Goal: Task Accomplishment & Management: Complete application form

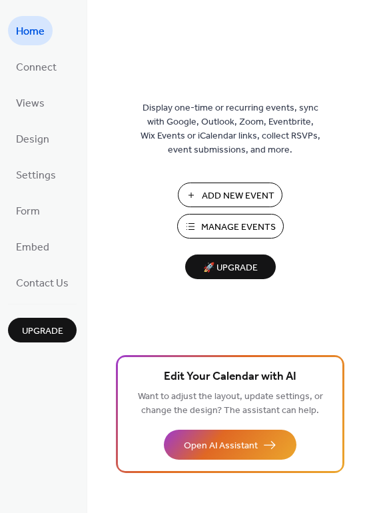
click at [231, 195] on span "Add New Event" at bounding box center [238, 196] width 73 height 14
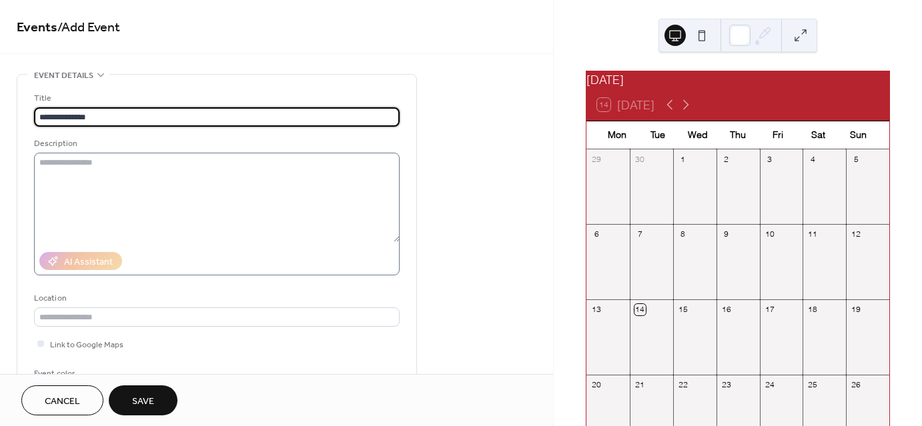
type input "**********"
click at [195, 180] on textarea at bounding box center [216, 197] width 365 height 89
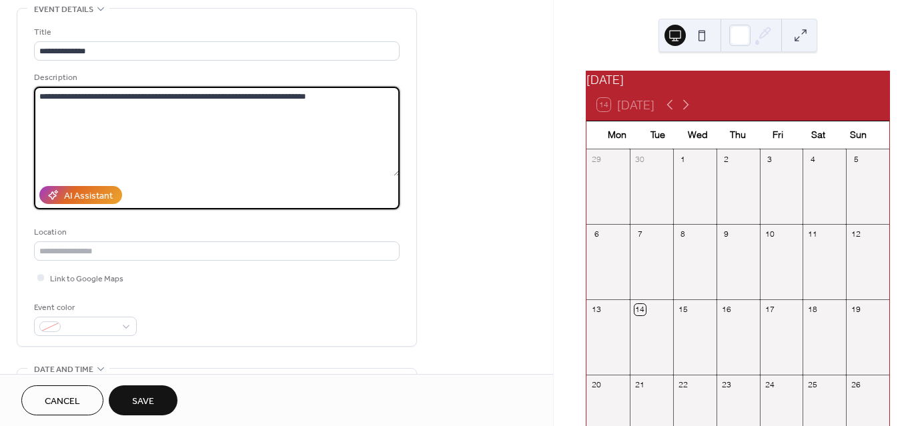
scroll to position [67, 0]
type textarea "**********"
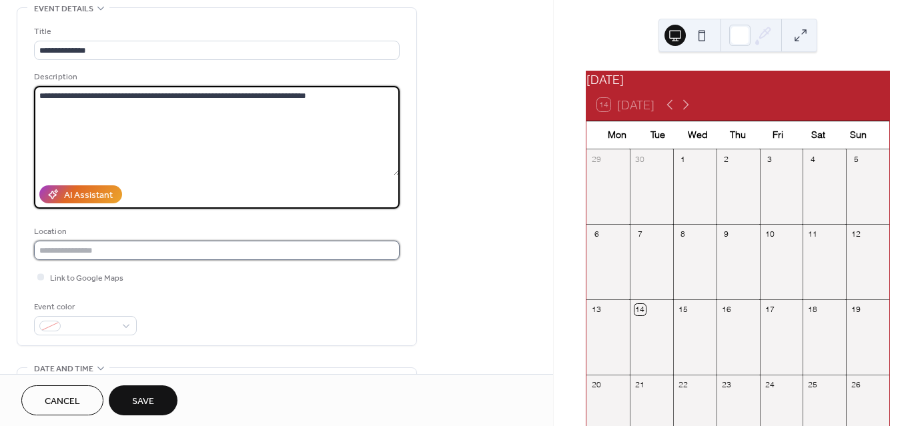
click at [139, 246] on input "text" at bounding box center [216, 250] width 365 height 19
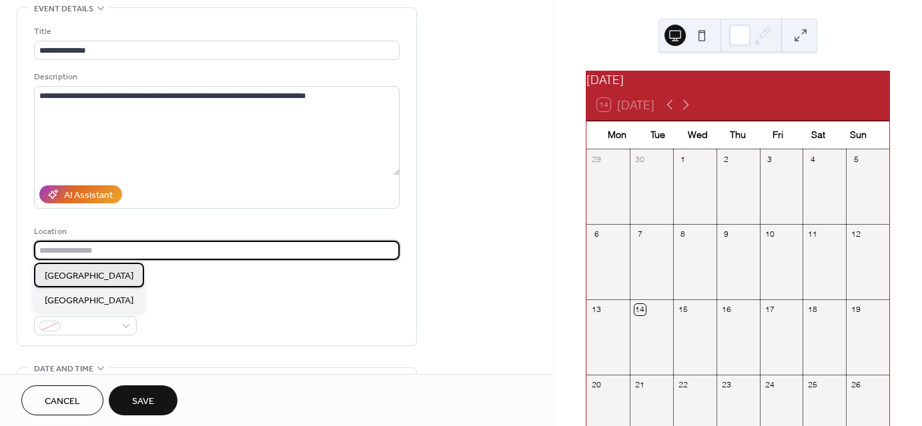
click at [103, 274] on span "Rockaway Park" at bounding box center [89, 276] width 89 height 14
type input "**********"
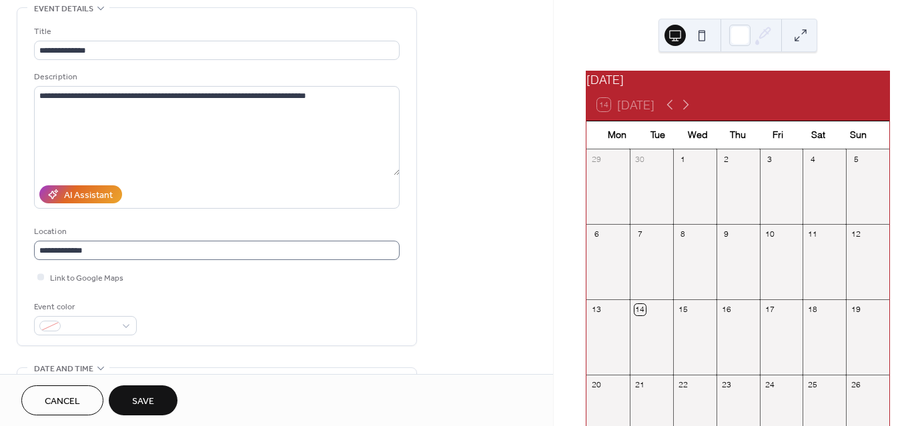
scroll to position [1, 0]
click at [43, 277] on div at bounding box center [40, 276] width 7 height 7
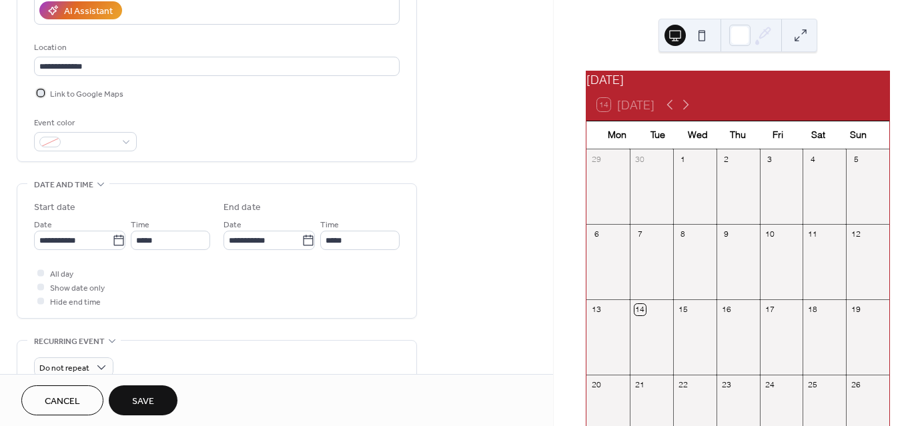
scroll to position [267, 0]
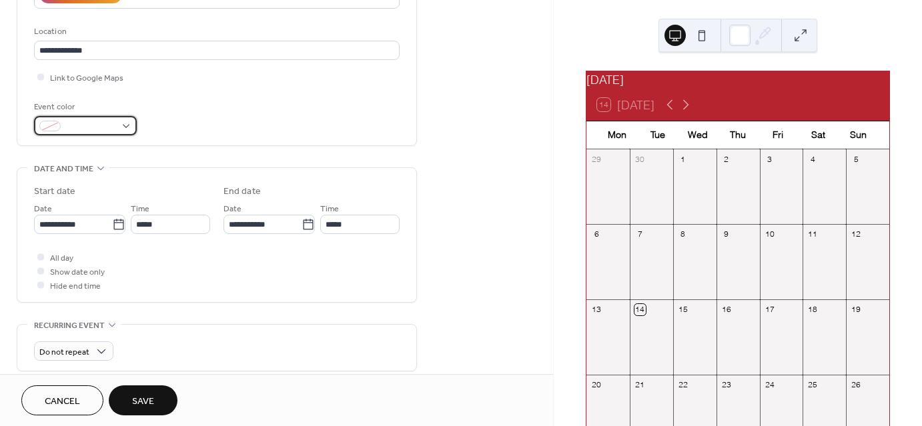
click at [128, 121] on div at bounding box center [85, 125] width 103 height 19
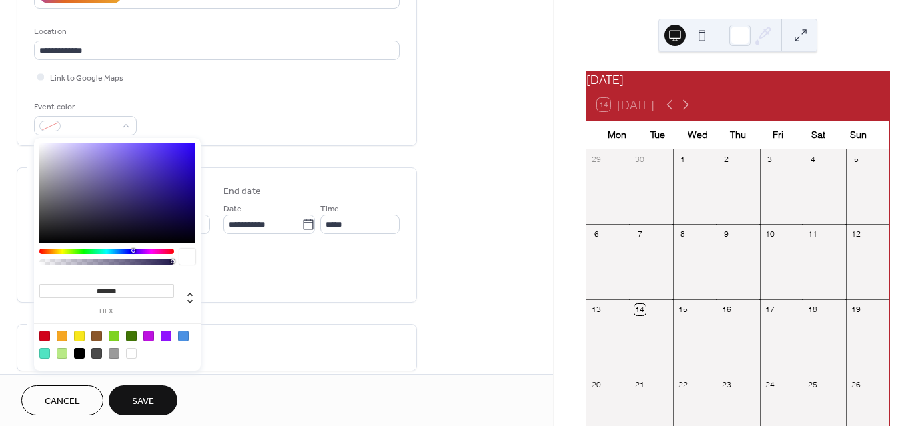
click at [170, 251] on div at bounding box center [106, 251] width 135 height 5
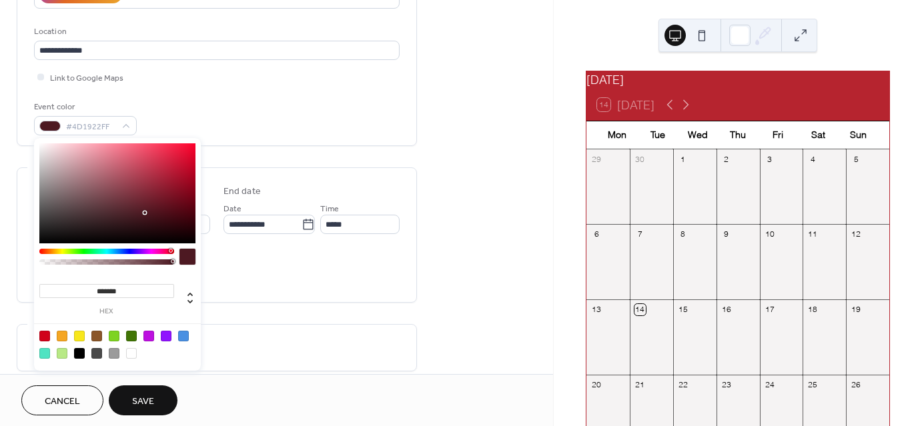
click at [161, 187] on div at bounding box center [117, 193] width 156 height 100
click at [151, 179] on div at bounding box center [117, 193] width 156 height 100
click at [162, 167] on div at bounding box center [117, 193] width 156 height 100
click at [174, 161] on div at bounding box center [117, 193] width 156 height 100
click at [185, 152] on div at bounding box center [117, 193] width 156 height 100
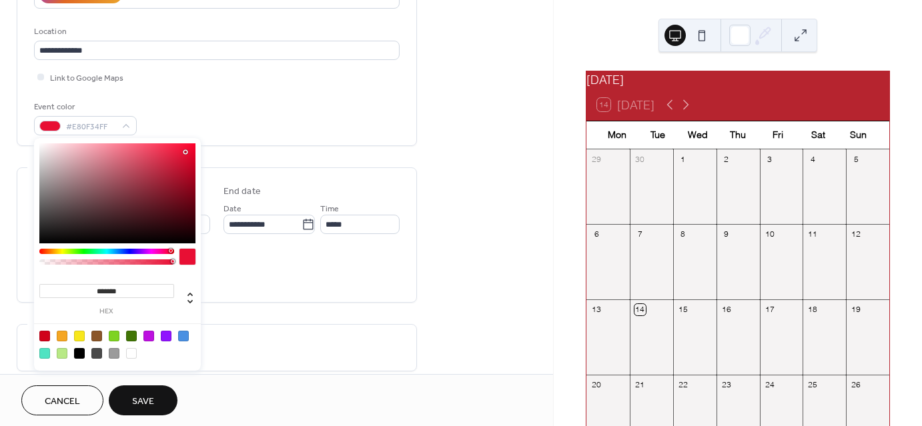
click at [187, 255] on div at bounding box center [187, 257] width 16 height 16
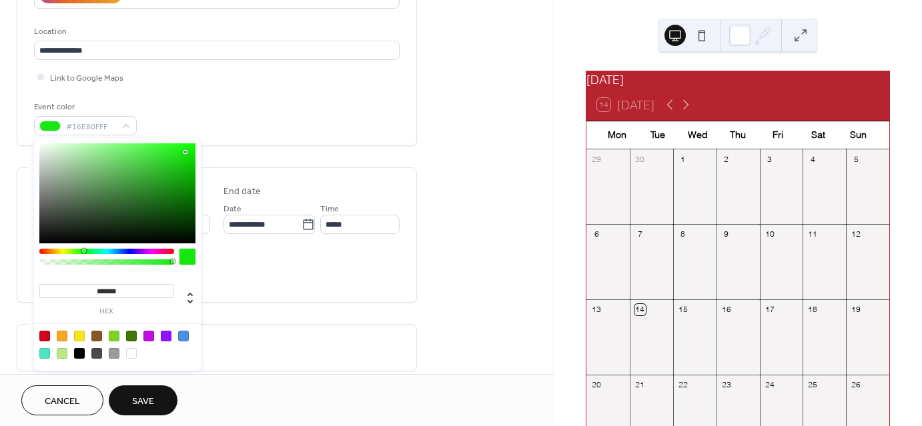
drag, startPoint x: 141, startPoint y: 251, endPoint x: 75, endPoint y: 250, distance: 66.0
click at [82, 251] on div at bounding box center [84, 251] width 4 height 4
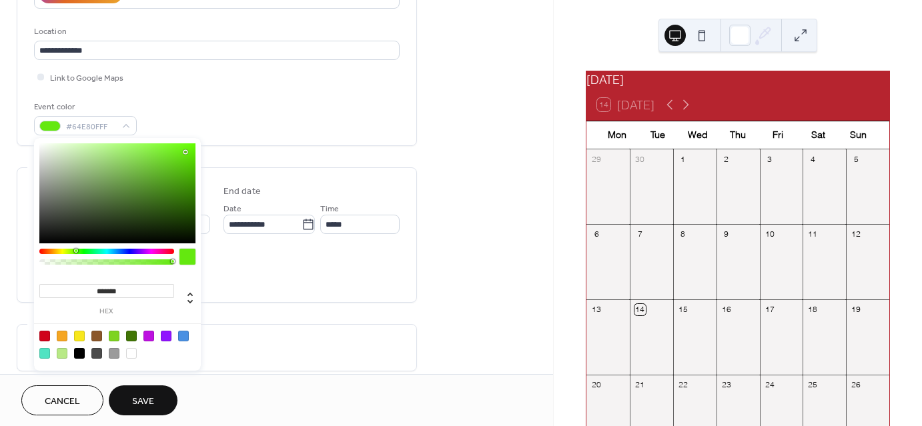
click at [78, 261] on div at bounding box center [106, 261] width 131 height 5
click at [83, 349] on div at bounding box center [79, 353] width 11 height 11
type input "*"
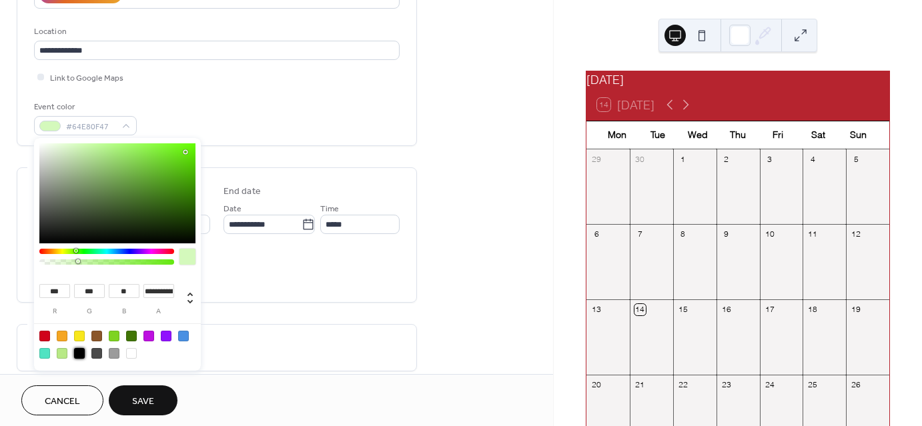
type input "*"
click at [229, 109] on div "Event color #000000FF" at bounding box center [216, 117] width 365 height 35
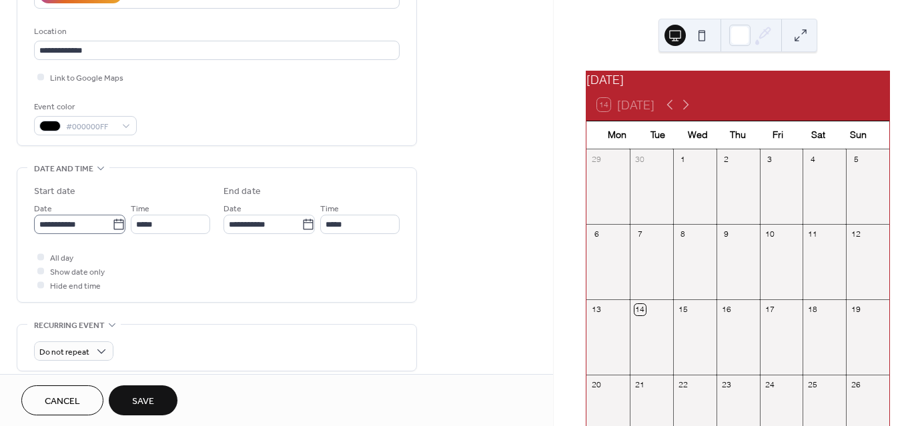
click at [115, 229] on icon at bounding box center [118, 224] width 13 height 13
click at [112, 229] on input "**********" at bounding box center [73, 224] width 78 height 19
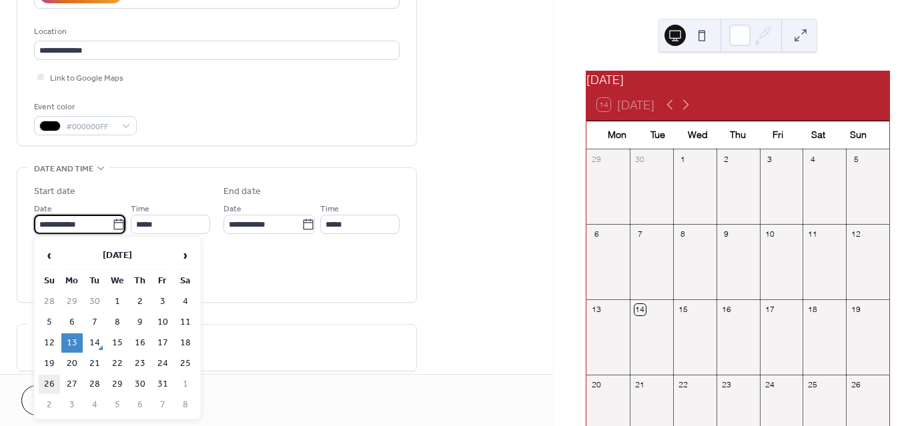
click at [53, 377] on td "26" at bounding box center [49, 384] width 21 height 19
type input "**********"
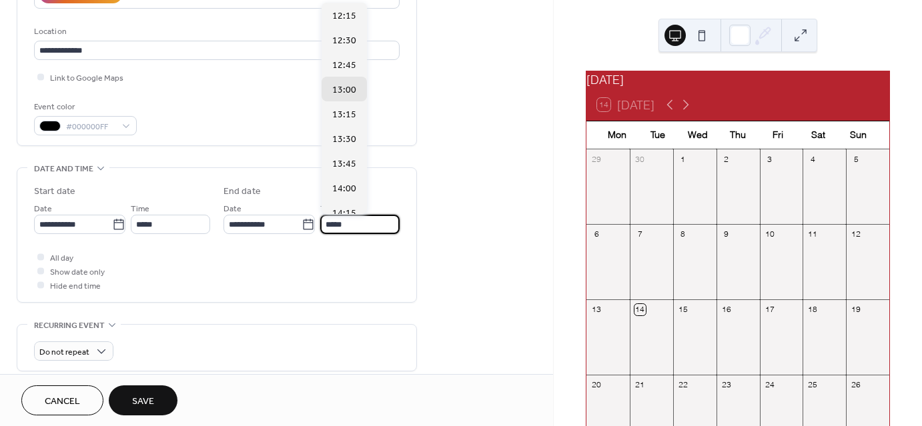
drag, startPoint x: 350, startPoint y: 226, endPoint x: 325, endPoint y: 226, distance: 24.7
click at [325, 226] on input "*****" at bounding box center [359, 224] width 79 height 19
click at [346, 79] on span "17:00" at bounding box center [344, 85] width 24 height 14
type input "*****"
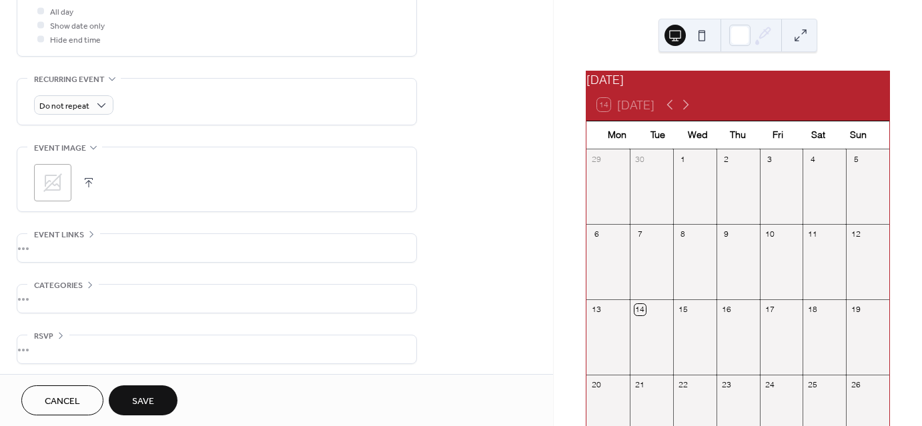
scroll to position [515, 0]
click at [93, 177] on button "button" at bounding box center [88, 180] width 19 height 19
click at [67, 238] on div "•••" at bounding box center [216, 246] width 399 height 28
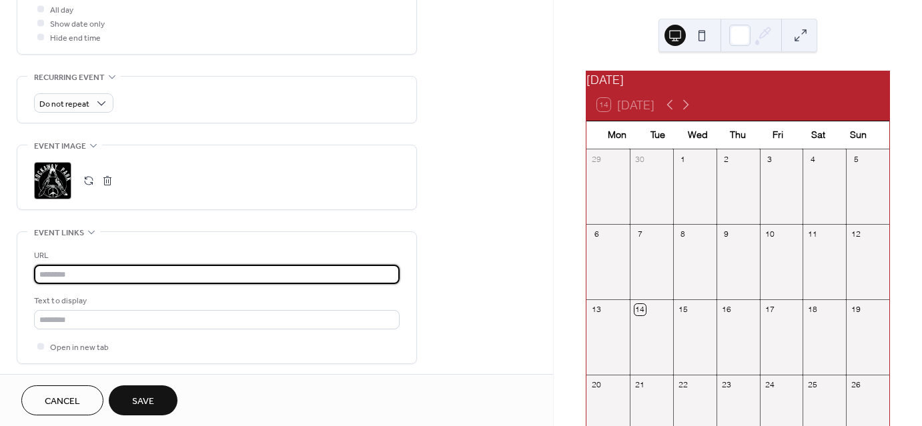
paste input "**********"
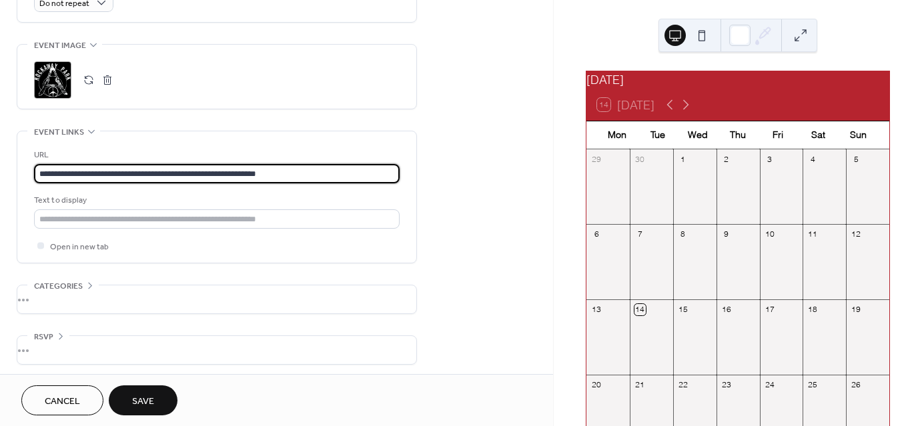
scroll to position [618, 0]
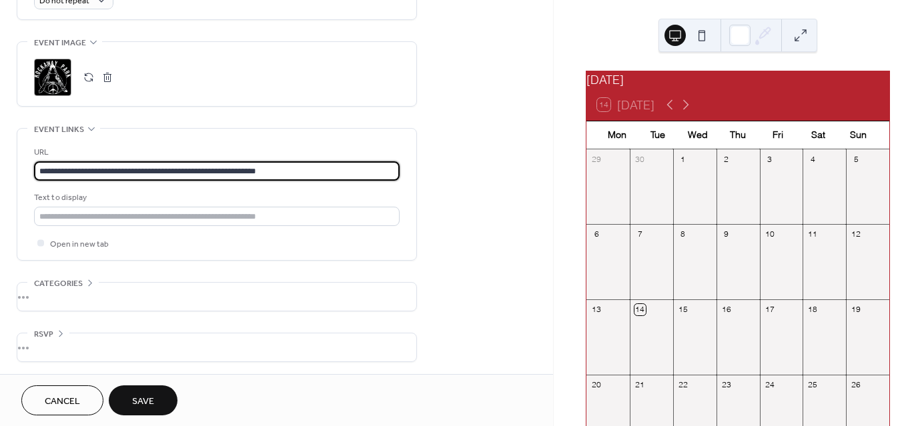
type input "**********"
click at [139, 395] on span "Save" at bounding box center [143, 402] width 22 height 14
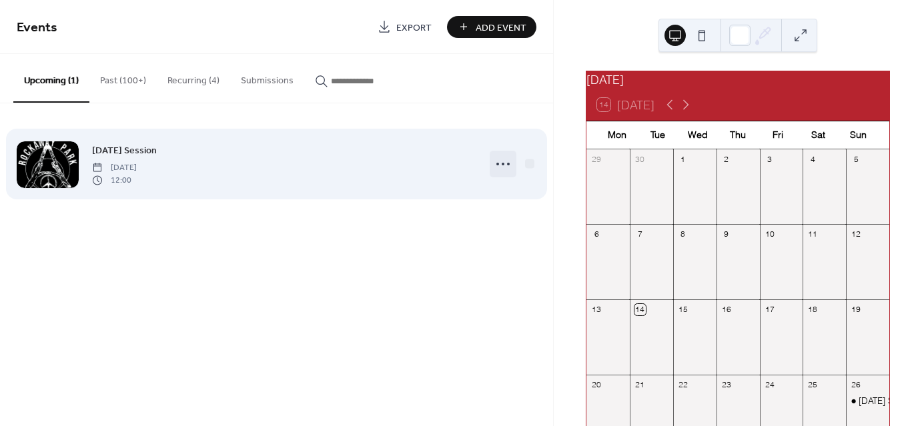
click at [500, 161] on icon at bounding box center [502, 163] width 21 height 21
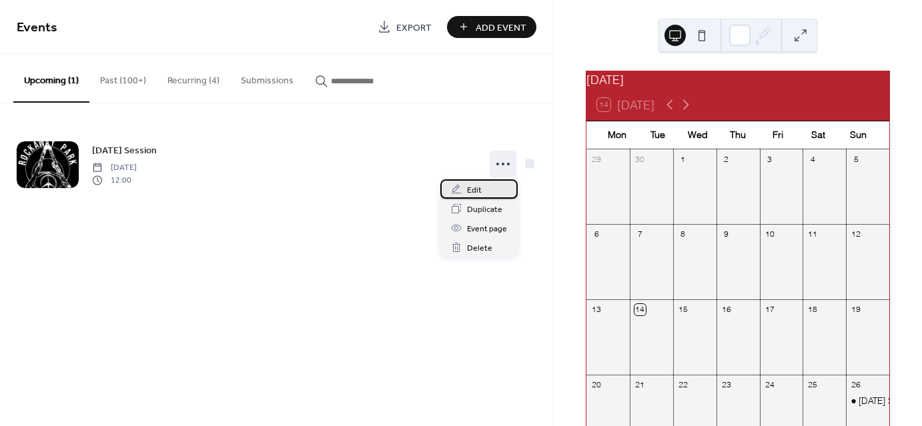
click at [479, 184] on span "Edit" at bounding box center [474, 190] width 15 height 14
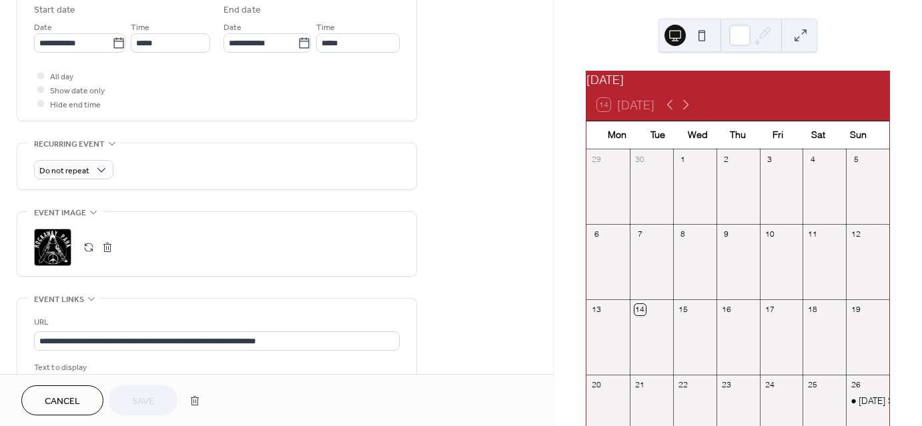
scroll to position [467, 0]
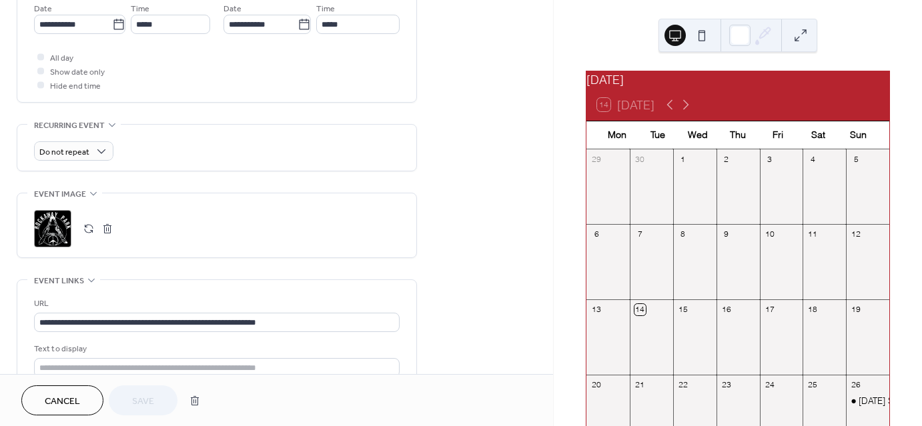
click at [53, 227] on div ";" at bounding box center [52, 228] width 37 height 37
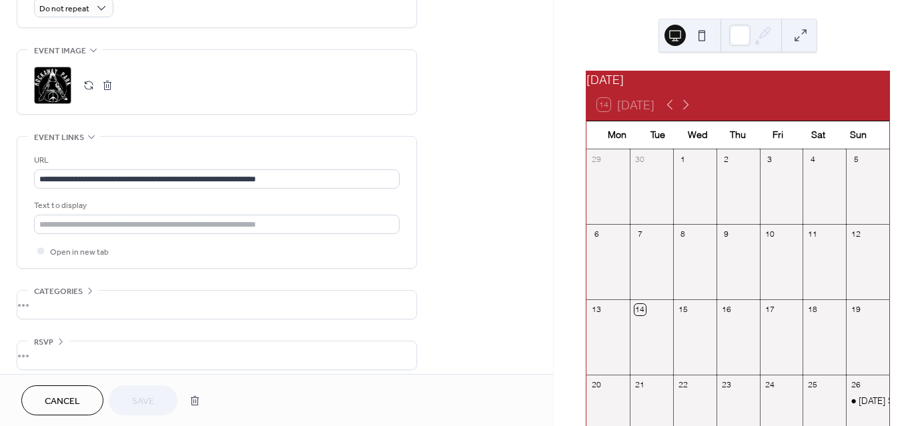
scroll to position [618, 0]
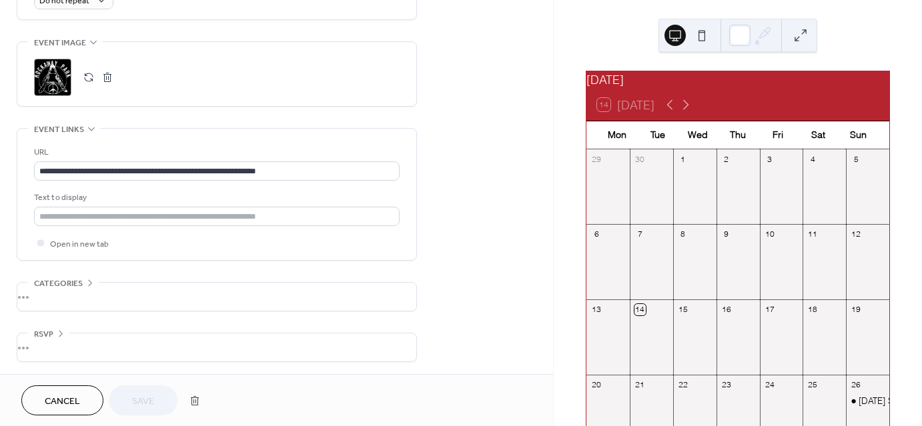
click at [60, 279] on span "Categories" at bounding box center [58, 284] width 49 height 14
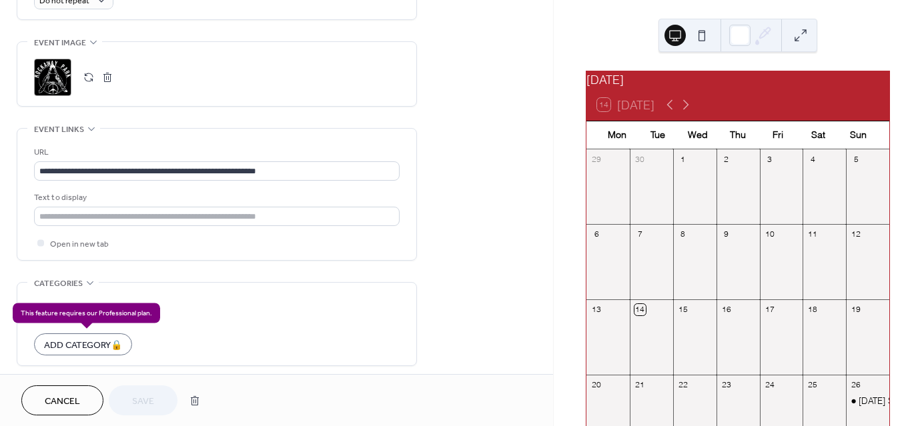
click at [87, 343] on div "Add Category 🔒" at bounding box center [83, 344] width 98 height 22
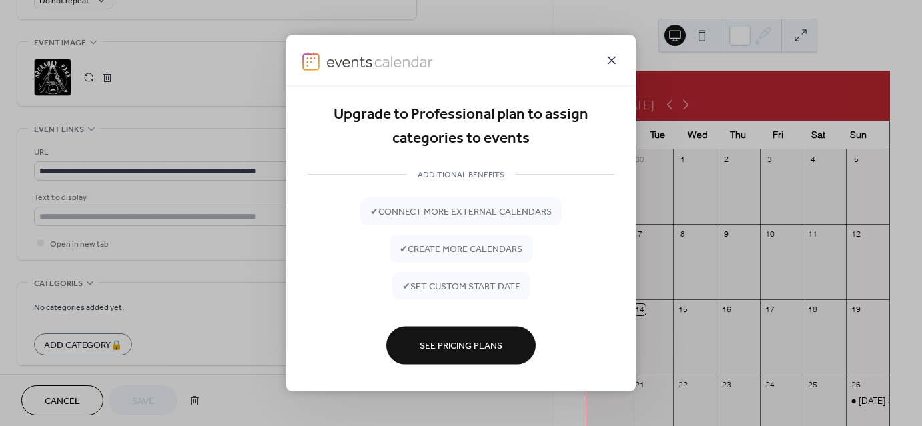
click at [605, 58] on icon at bounding box center [611, 60] width 16 height 16
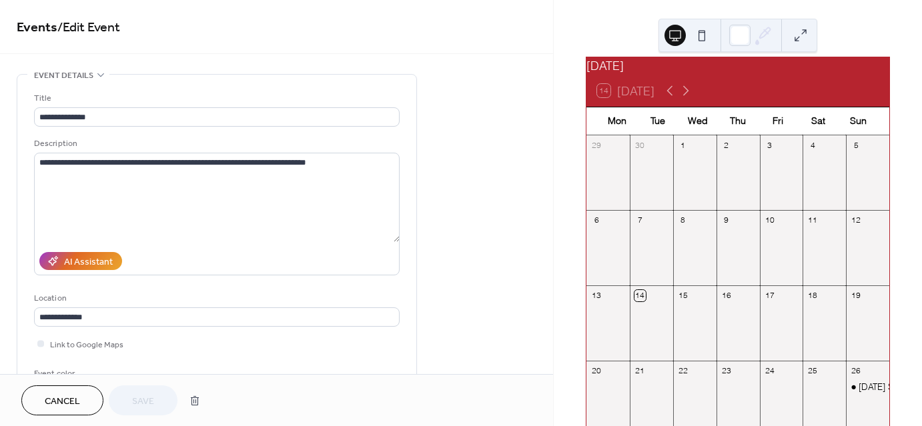
scroll to position [0, 0]
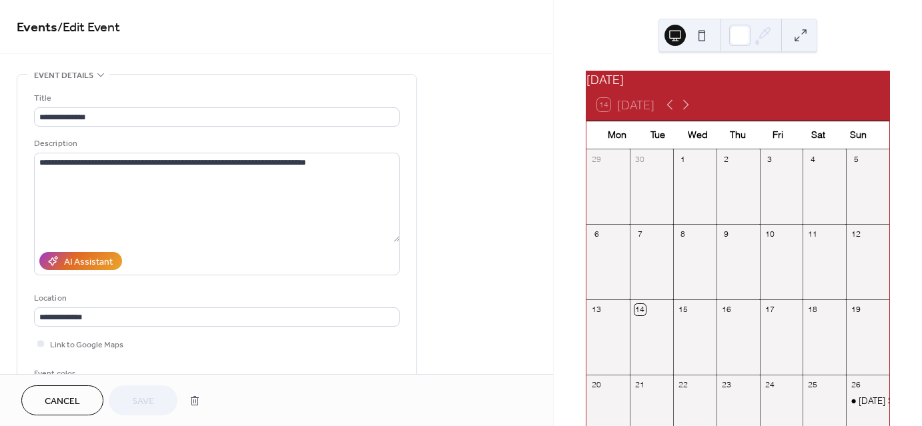
click at [699, 39] on button at bounding box center [701, 35] width 21 height 21
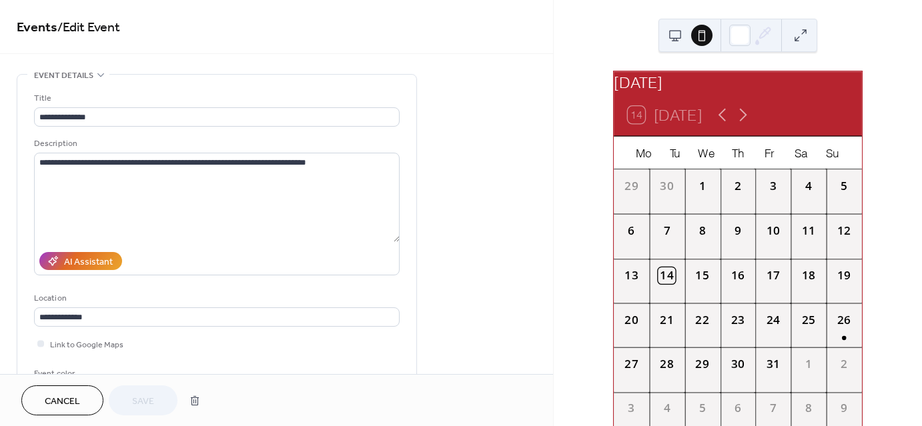
click at [671, 36] on button at bounding box center [674, 35] width 21 height 21
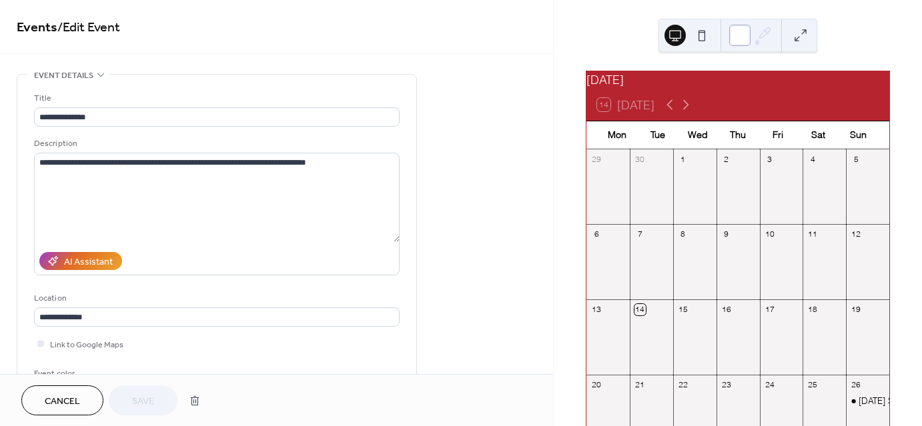
click at [736, 37] on div at bounding box center [739, 35] width 21 height 21
click at [705, 35] on button at bounding box center [701, 35] width 21 height 21
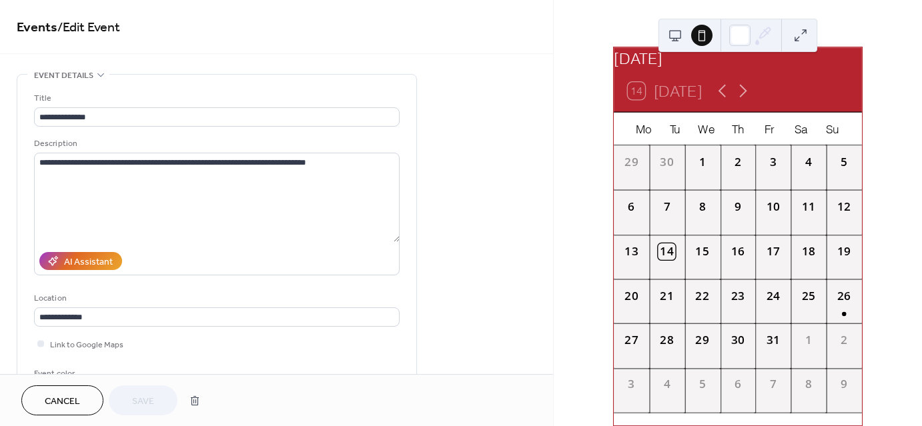
scroll to position [34, 0]
click at [832, 304] on div "26" at bounding box center [843, 301] width 35 height 45
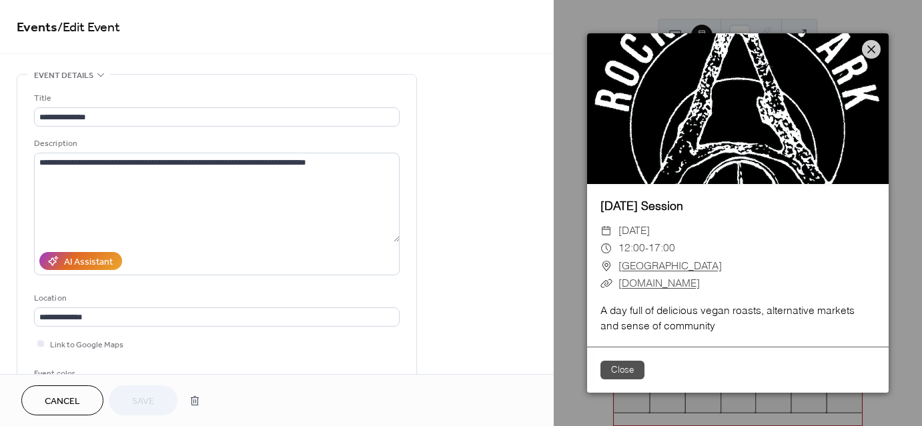
click at [627, 367] on button "Close" at bounding box center [622, 370] width 44 height 19
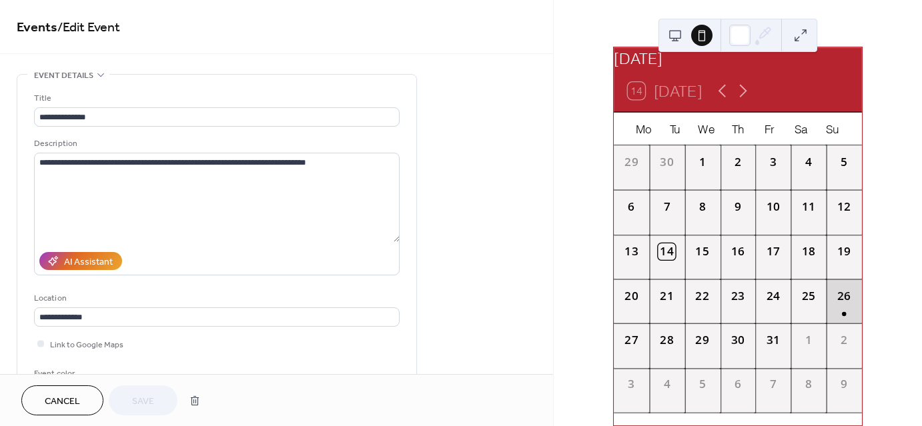
click at [840, 309] on div "26" at bounding box center [843, 301] width 35 height 45
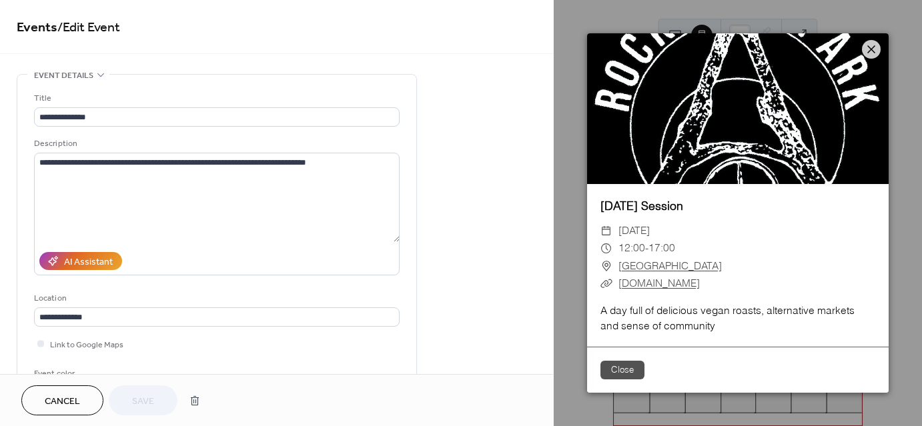
drag, startPoint x: 742, startPoint y: 126, endPoint x: 744, endPoint y: 147, distance: 20.8
click at [744, 147] on div at bounding box center [737, 108] width 301 height 151
click at [625, 362] on button "Close" at bounding box center [622, 370] width 44 height 19
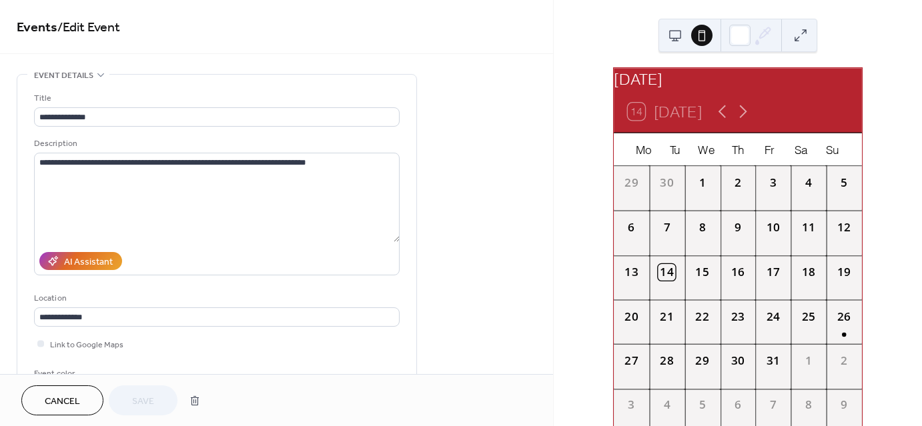
scroll to position [0, 0]
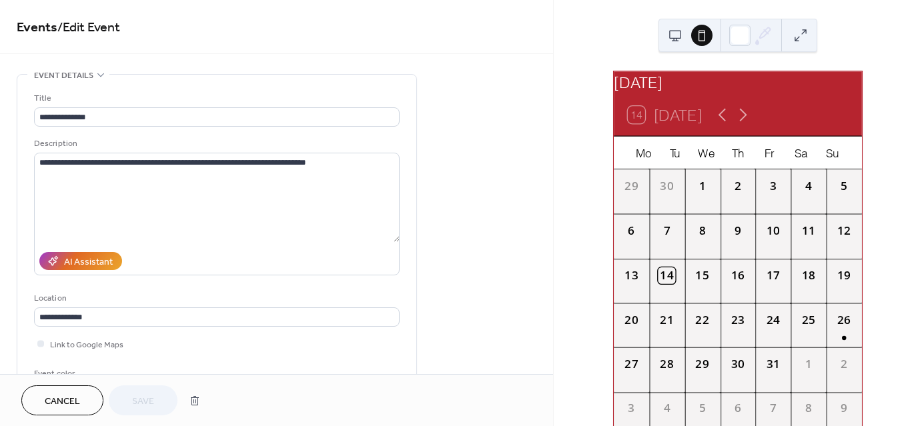
click at [673, 33] on button at bounding box center [674, 35] width 21 height 21
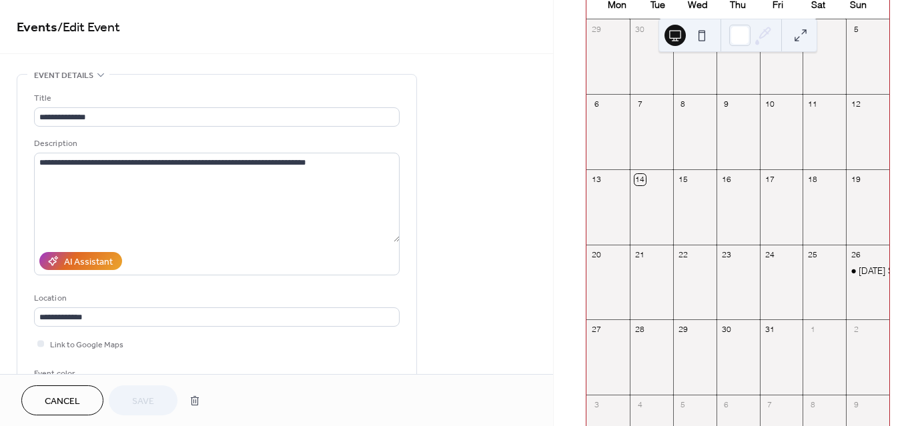
scroll to position [133, 0]
click at [854, 289] on div "[DATE] Session" at bounding box center [867, 286] width 43 height 50
click at [847, 273] on div "[DATE] Session" at bounding box center [867, 267] width 43 height 12
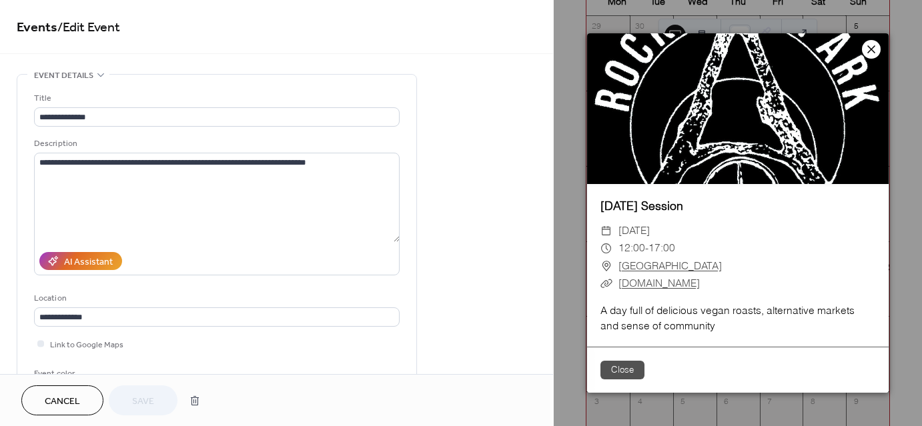
click at [868, 51] on icon at bounding box center [871, 49] width 8 height 8
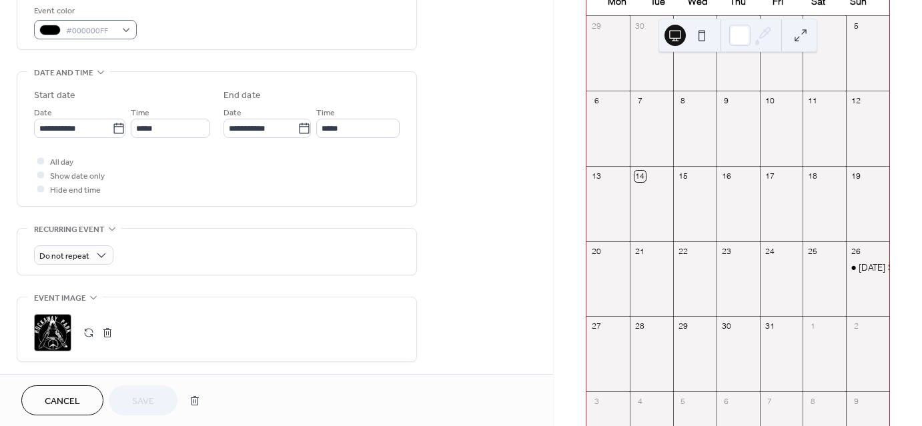
scroll to position [400, 0]
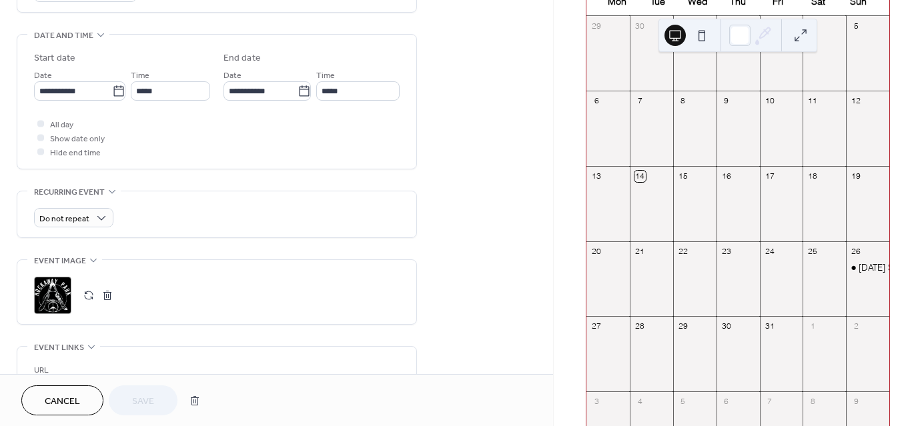
click at [114, 295] on button "button" at bounding box center [107, 295] width 19 height 19
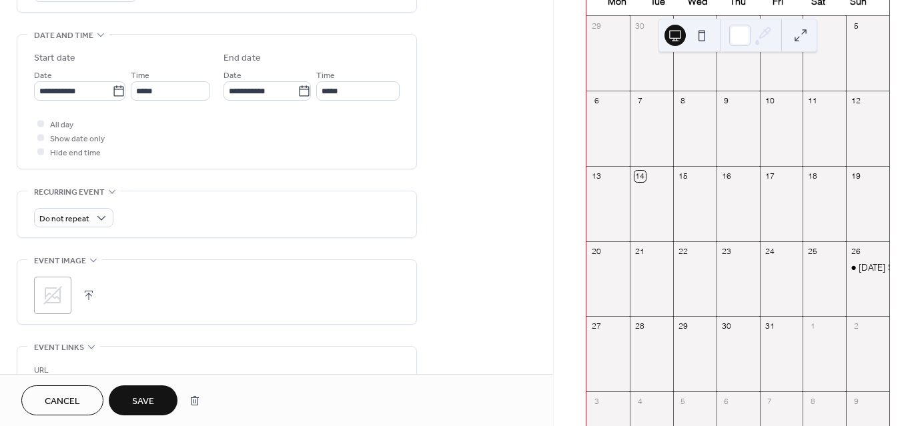
click at [91, 295] on button "button" at bounding box center [88, 295] width 19 height 19
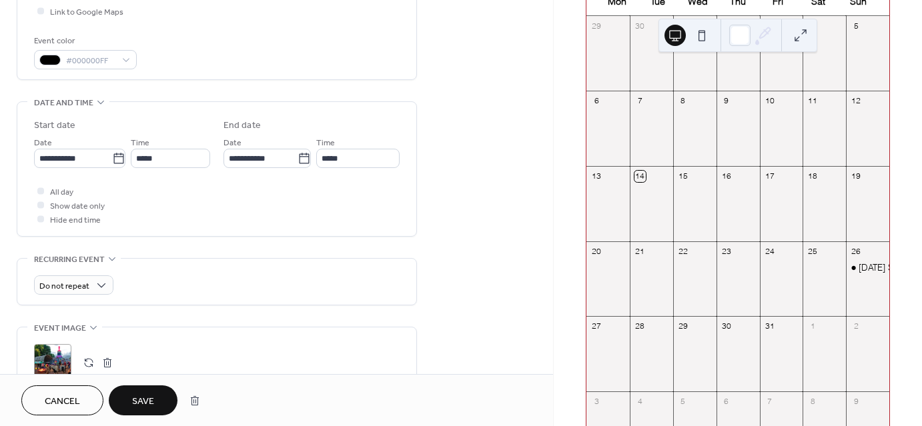
scroll to position [267, 0]
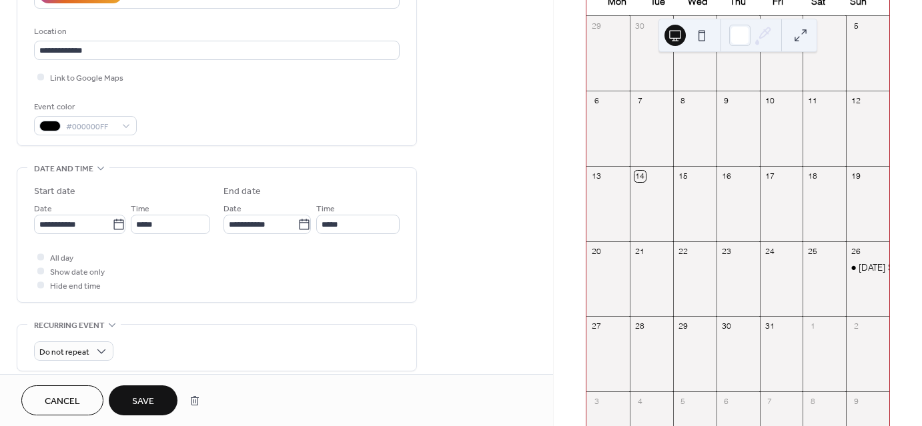
click at [696, 37] on button at bounding box center [701, 35] width 21 height 21
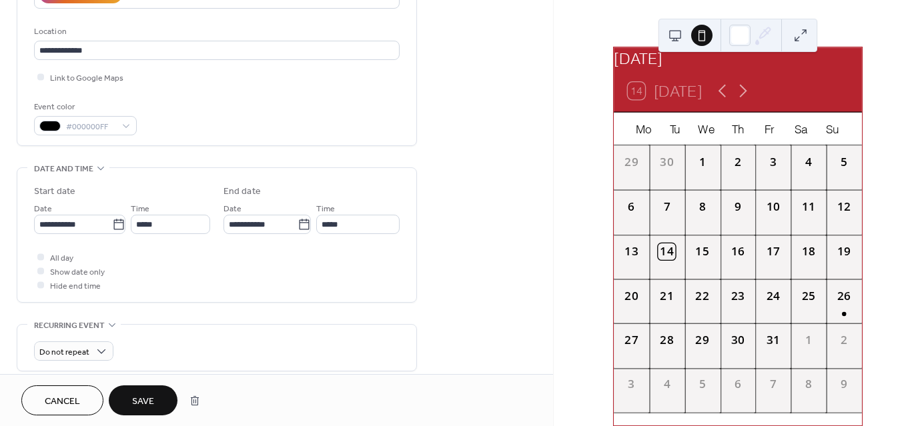
scroll to position [34, 0]
click at [828, 307] on div "26" at bounding box center [843, 301] width 35 height 45
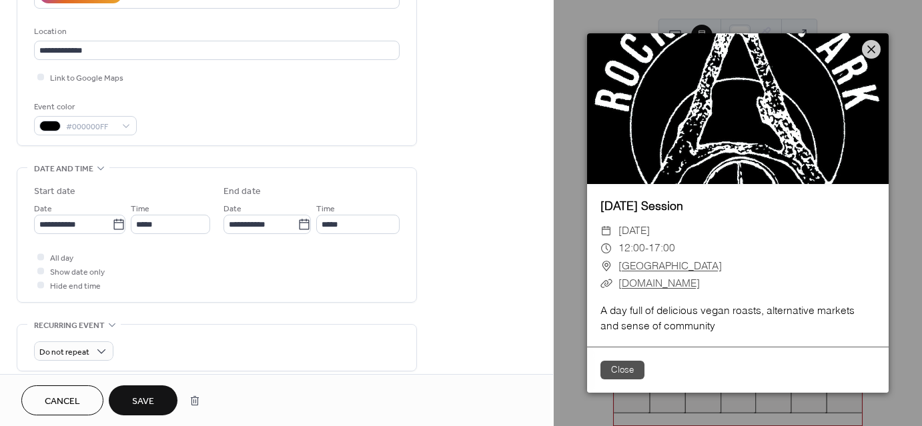
click at [638, 367] on button "Close" at bounding box center [622, 370] width 44 height 19
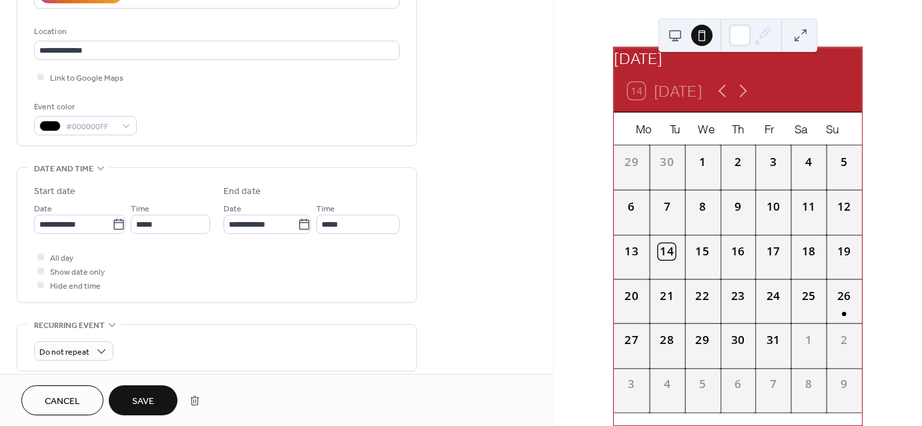
click at [149, 395] on span "Save" at bounding box center [143, 402] width 22 height 14
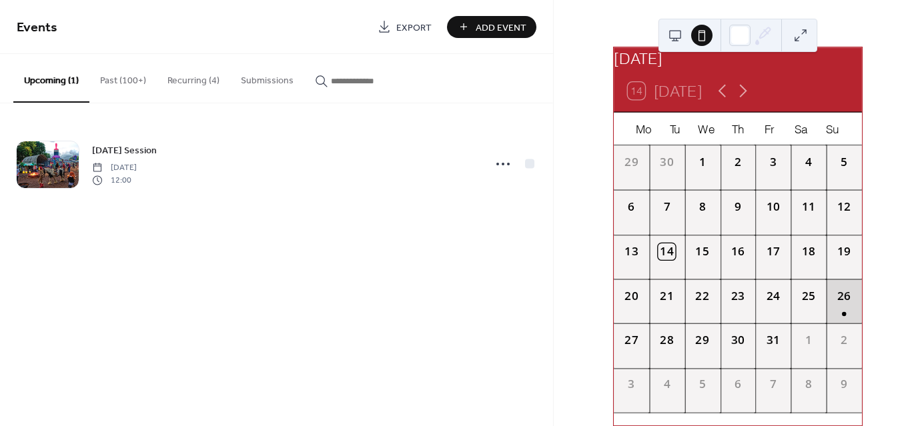
click at [826, 311] on div "26" at bounding box center [843, 301] width 35 height 45
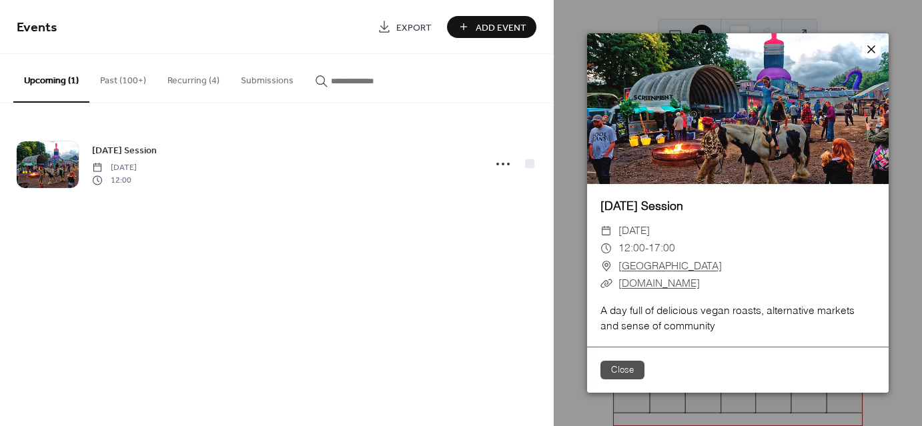
click at [872, 42] on icon at bounding box center [871, 49] width 16 height 16
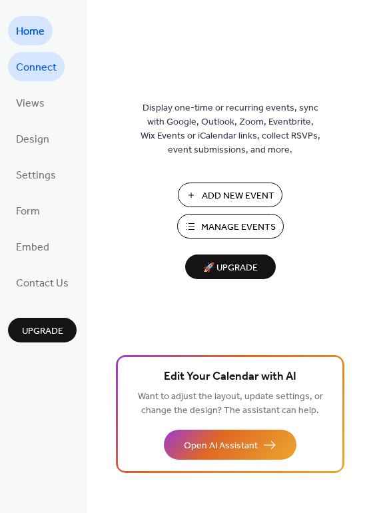
click at [49, 70] on span "Connect" at bounding box center [36, 67] width 41 height 21
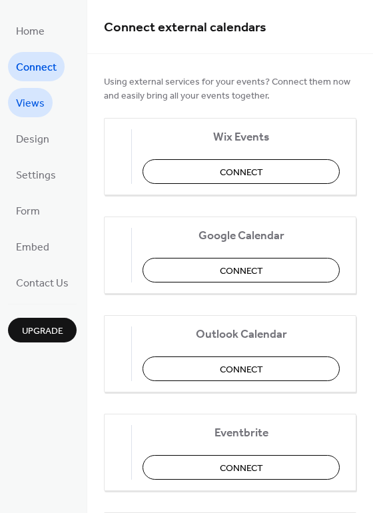
click at [41, 94] on span "Views" at bounding box center [30, 103] width 29 height 21
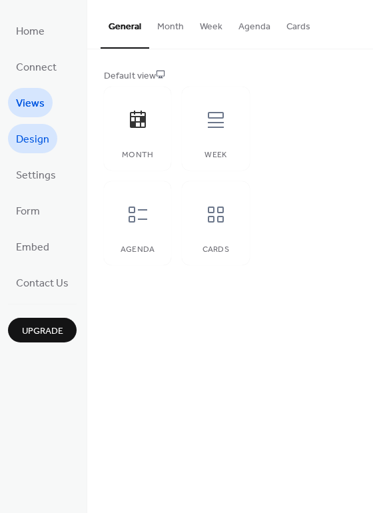
click at [29, 140] on span "Design" at bounding box center [32, 139] width 33 height 21
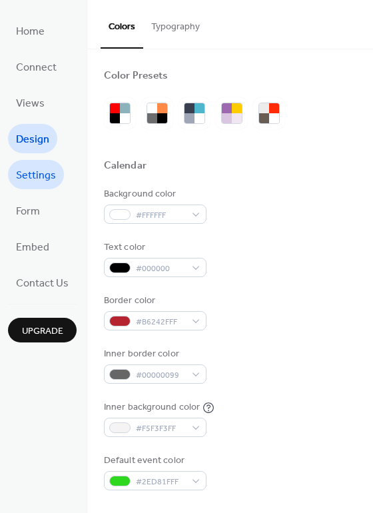
click at [28, 173] on span "Settings" at bounding box center [36, 175] width 40 height 21
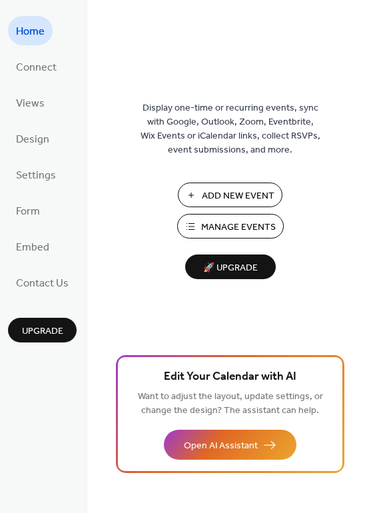
click at [231, 193] on span "Add New Event" at bounding box center [238, 196] width 73 height 14
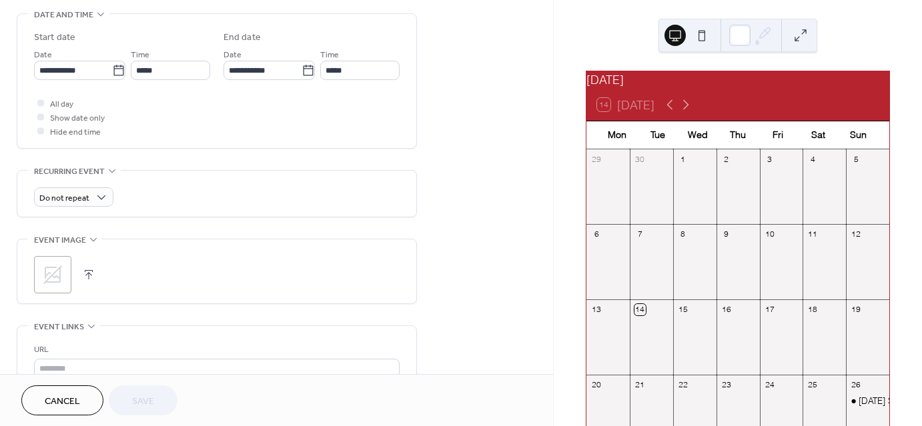
scroll to position [405, 0]
